Goal: Contribute content

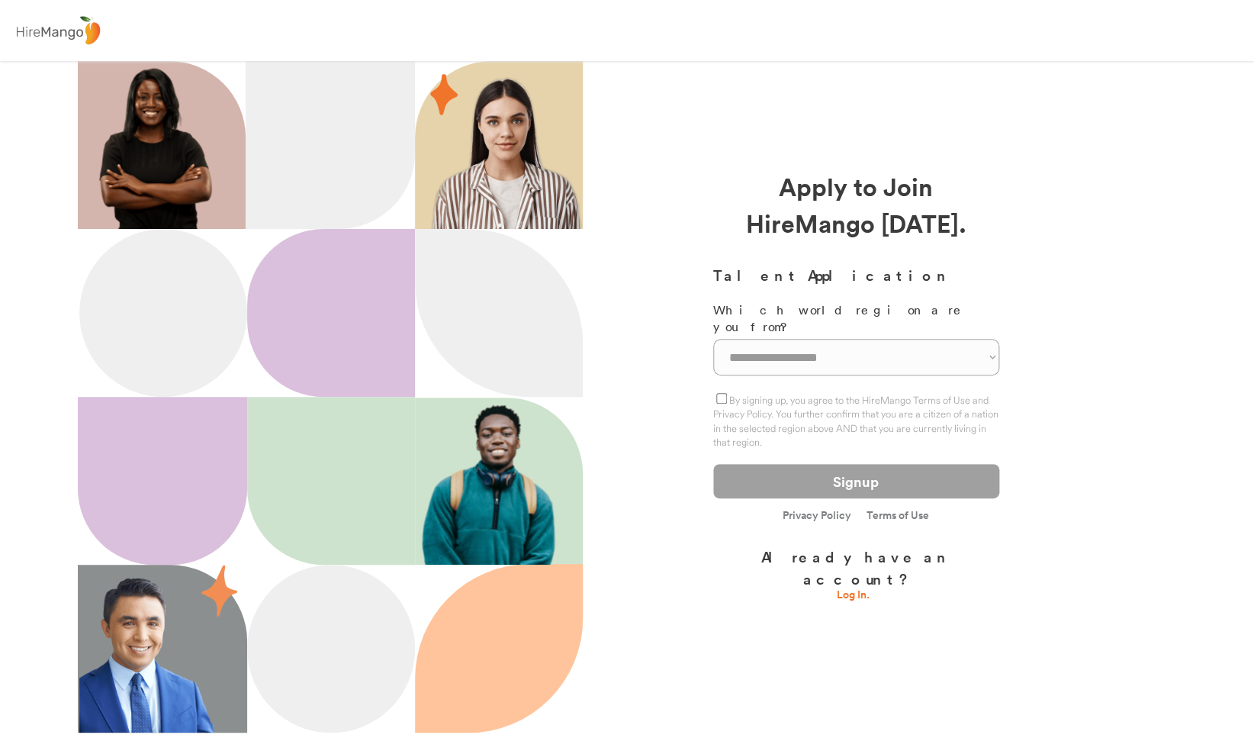
click at [852, 589] on link "Log In." at bounding box center [856, 596] width 38 height 15
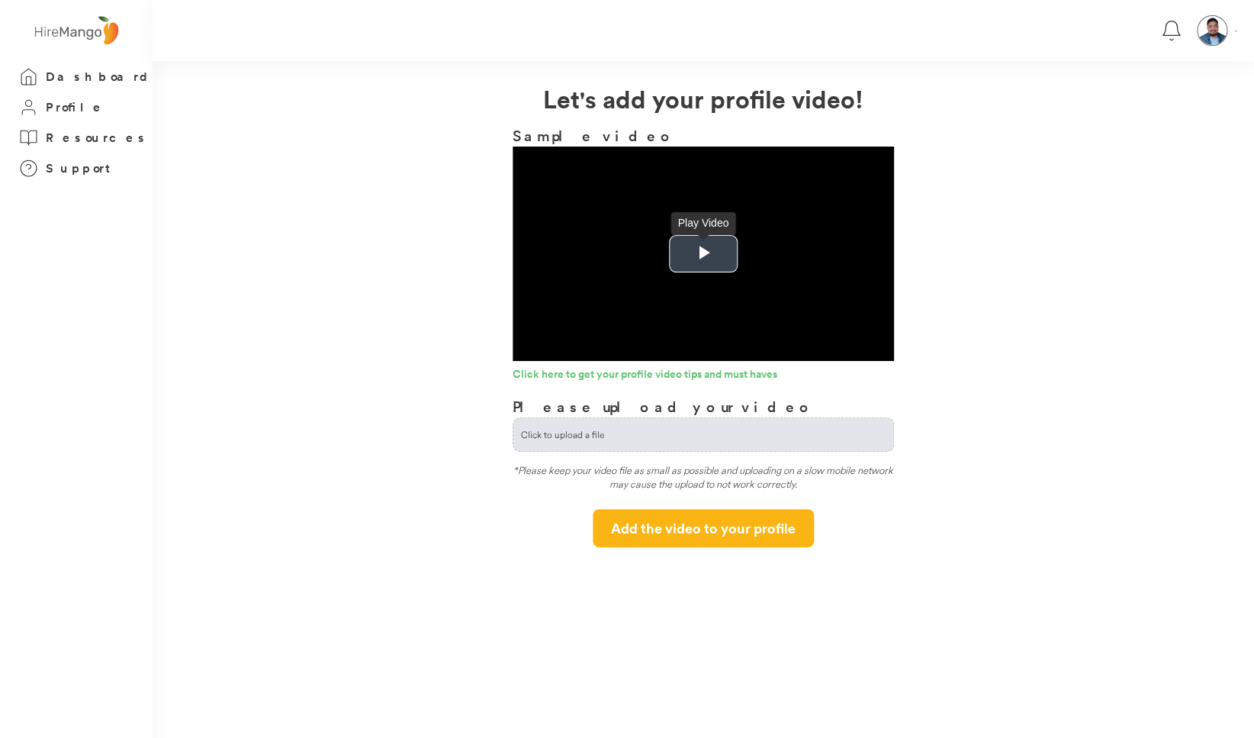
click at [704, 254] on span "Video Player" at bounding box center [704, 254] width 0 height 0
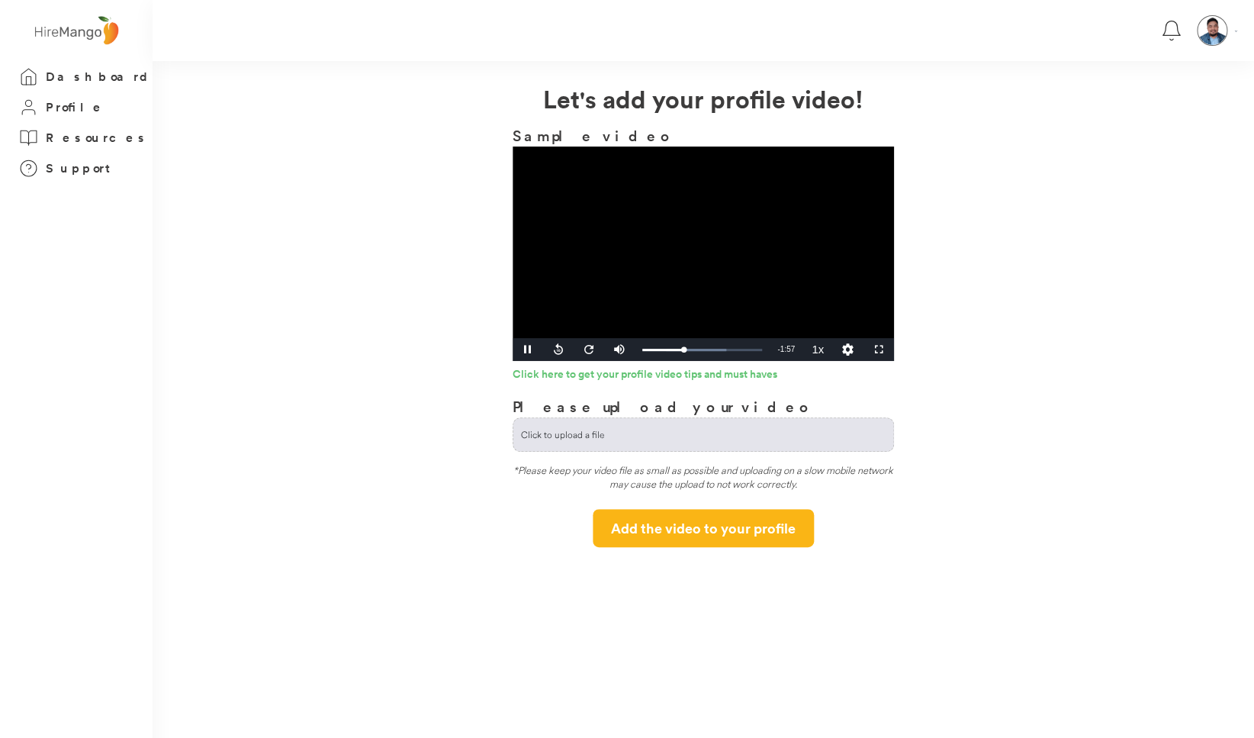
click at [662, 248] on video "Video Player" at bounding box center [704, 253] width 382 height 214
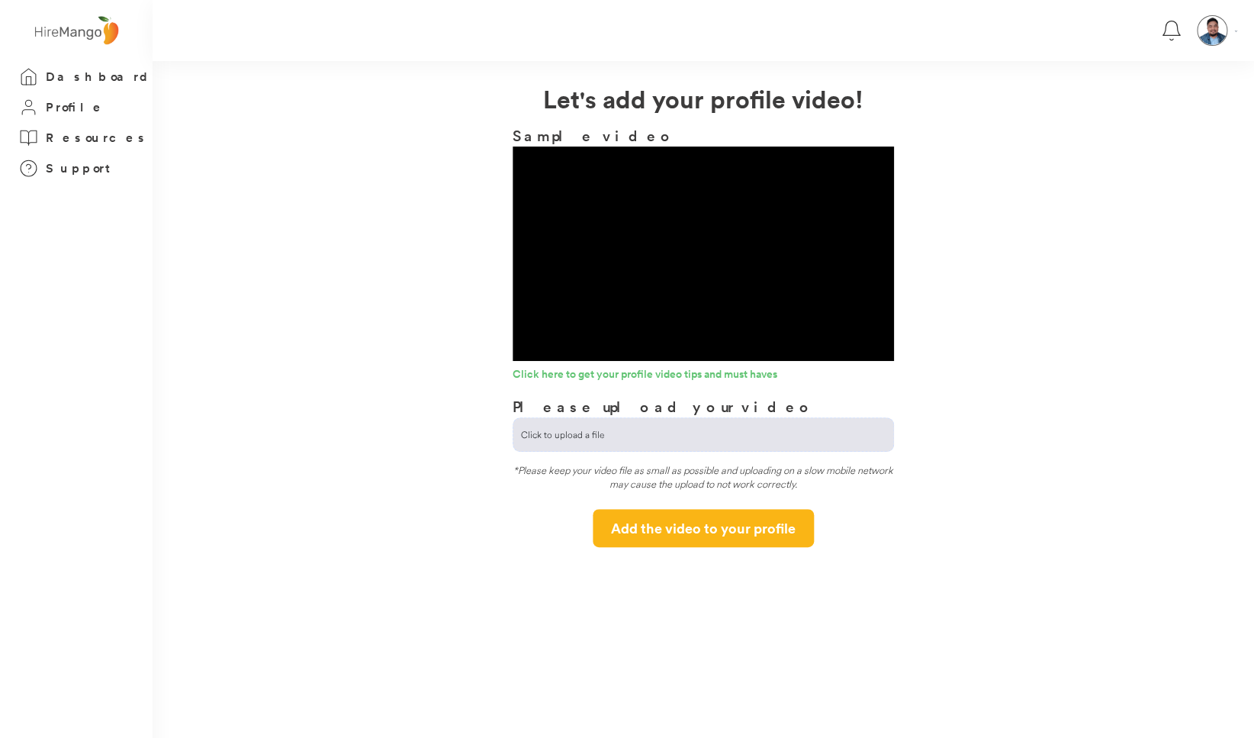
click at [572, 432] on input "file" at bounding box center [704, 434] width 380 height 33
click at [570, 437] on input "file" at bounding box center [704, 434] width 380 height 33
type input "**********"
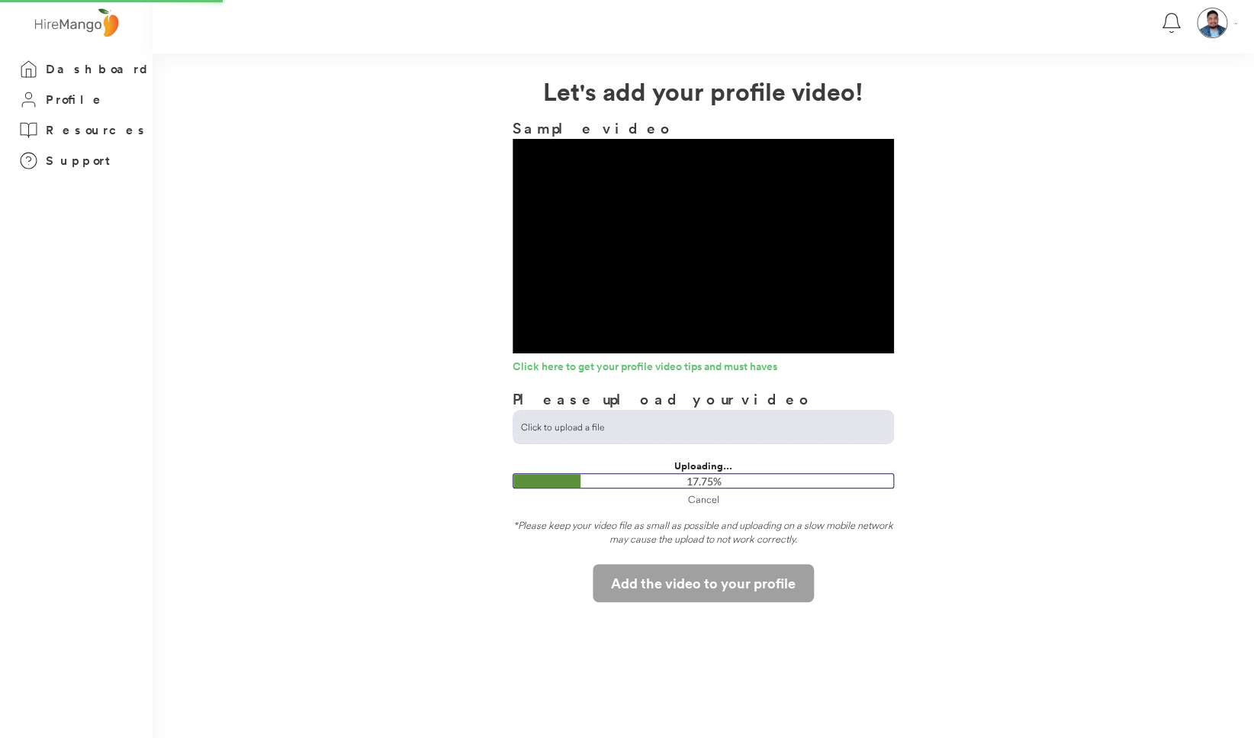
scroll to position [12, 0]
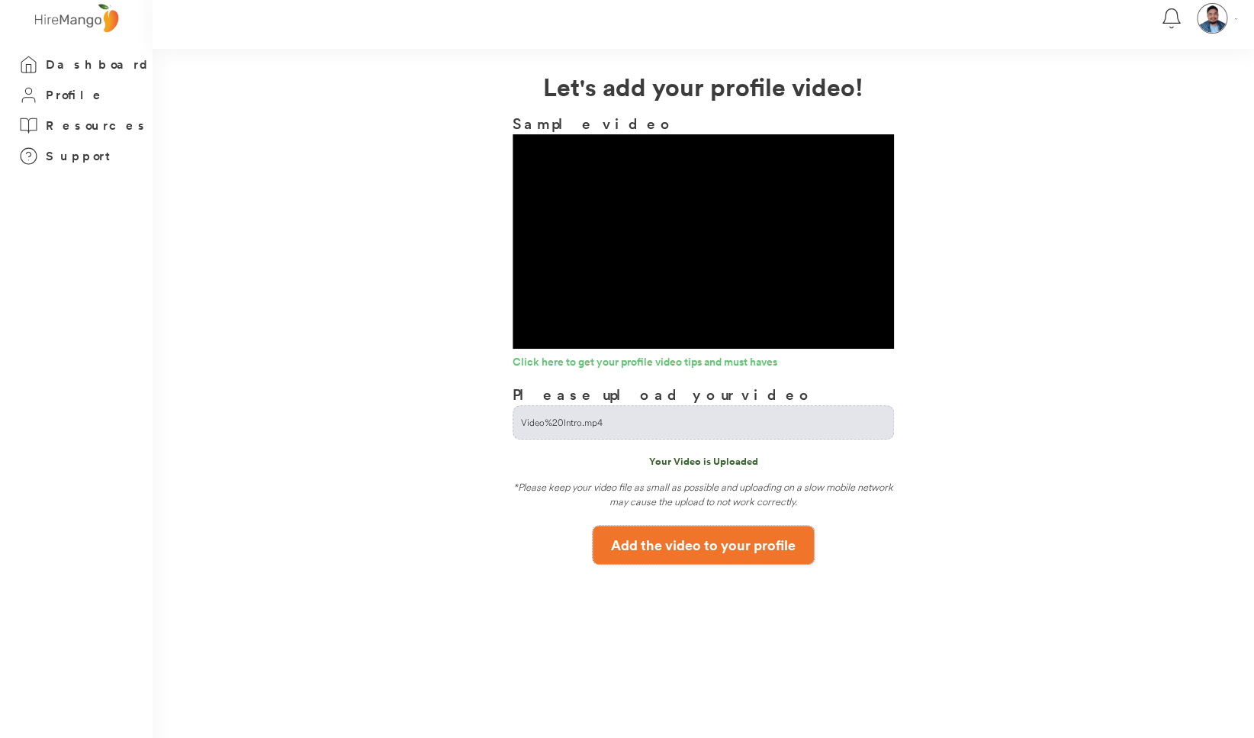
click at [687, 550] on button "Add the video to your profile" at bounding box center [703, 545] width 221 height 38
